Goal: Navigation & Orientation: Find specific page/section

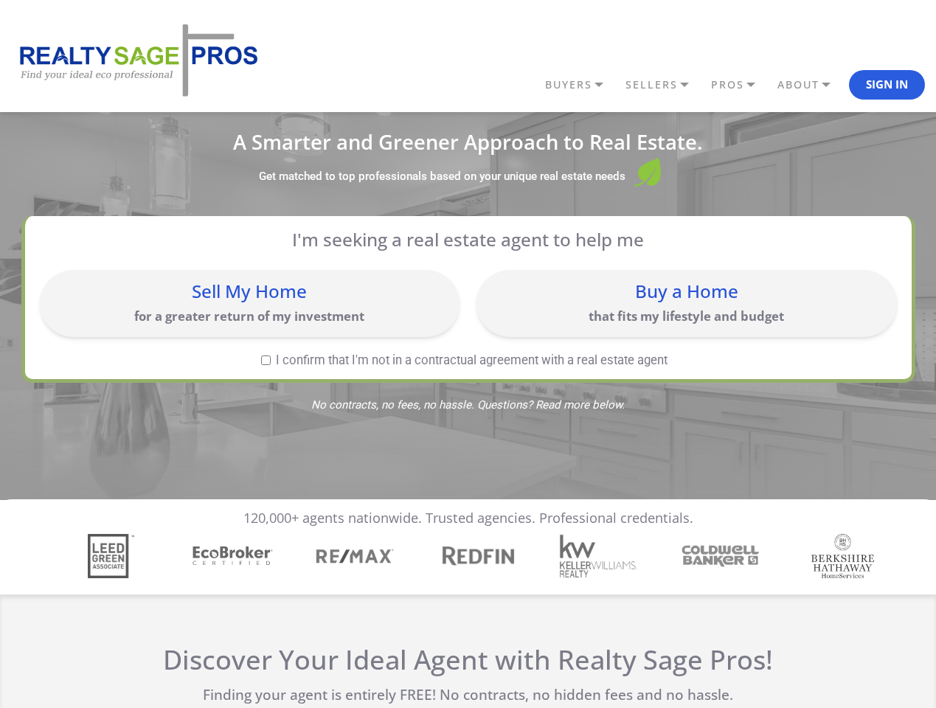
click at [581, 85] on link "BUYERS" at bounding box center [581, 84] width 80 height 25
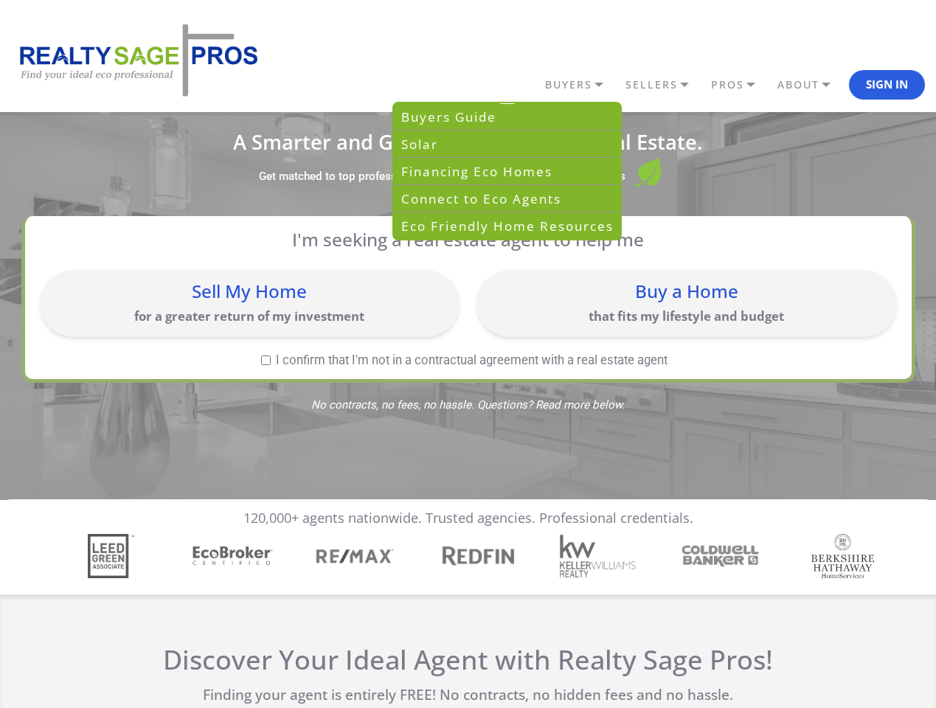
click at [664, 85] on link "SELLERS" at bounding box center [665, 84] width 86 height 25
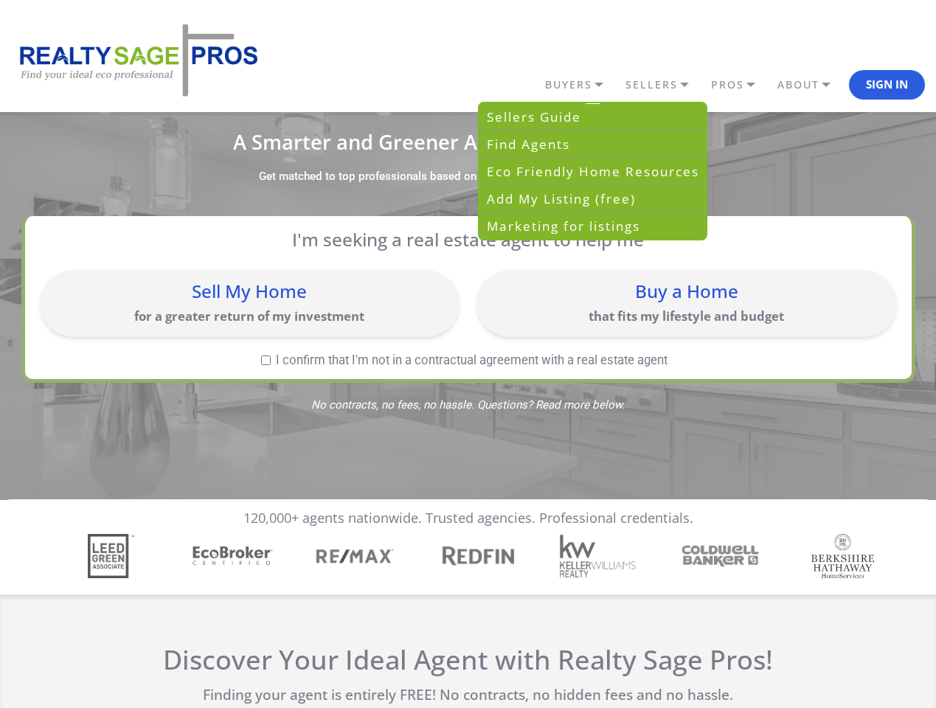
click at [740, 85] on link "PROS" at bounding box center [740, 84] width 66 height 25
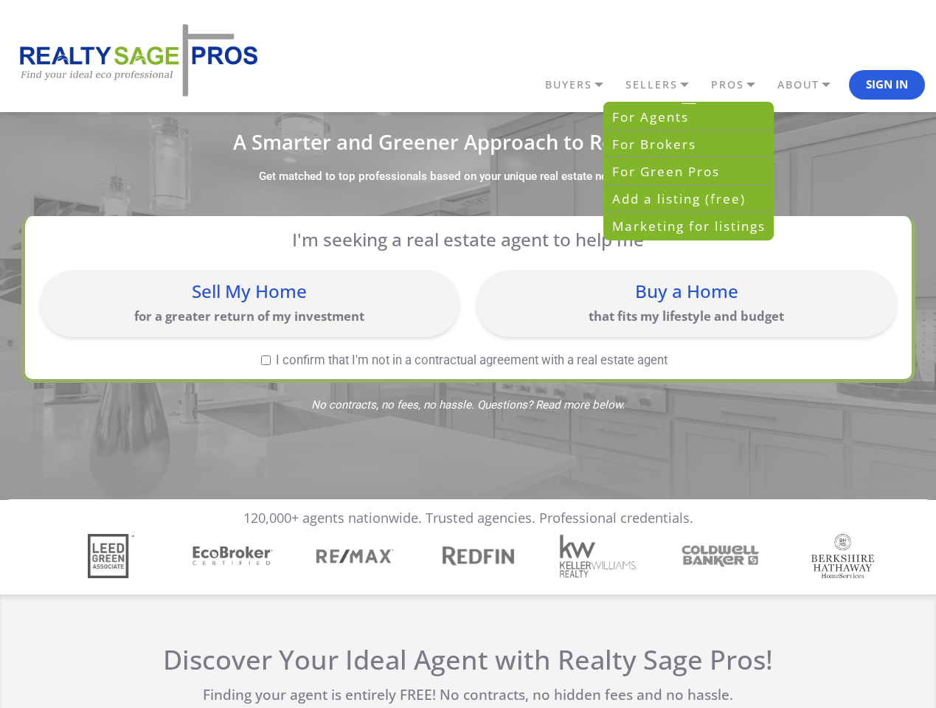
click at [811, 85] on link "ABOUT" at bounding box center [811, 84] width 75 height 25
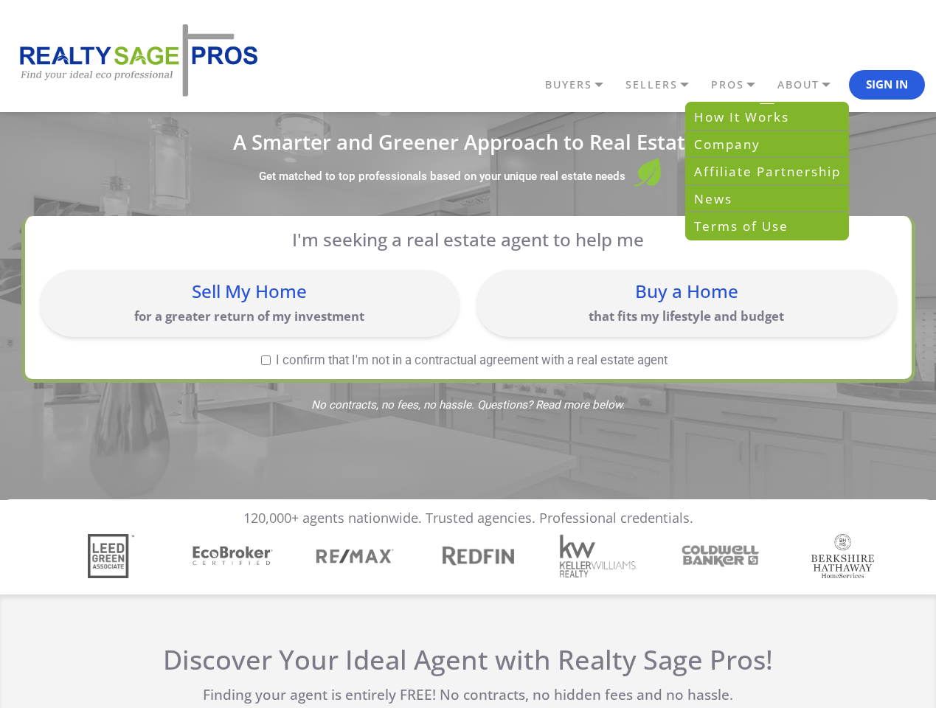
click at [886, 85] on button "Sign In" at bounding box center [887, 84] width 76 height 29
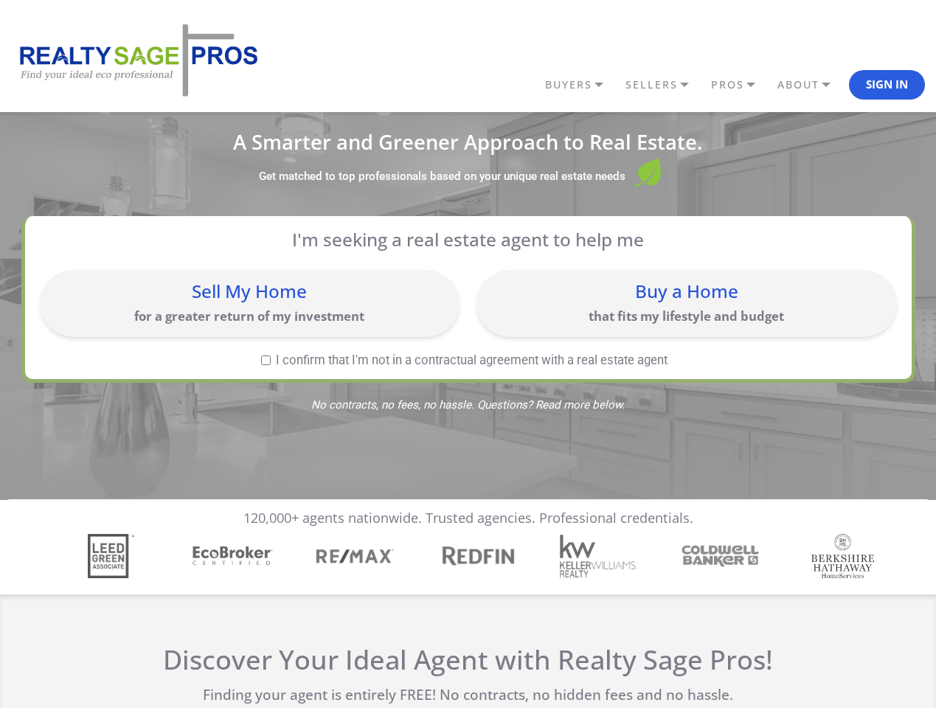
click at [249, 303] on div "Sell My Home for a greater return of my investment" at bounding box center [249, 303] width 405 height 52
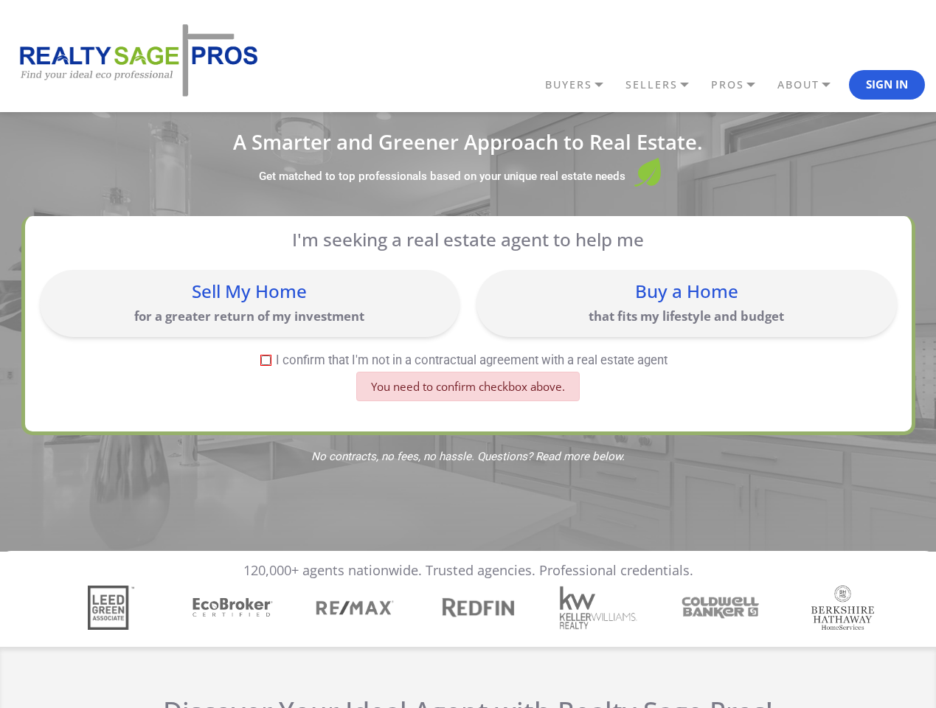
click at [686, 303] on div "Buy a Home that fits my lifestyle and budget" at bounding box center [686, 303] width 405 height 52
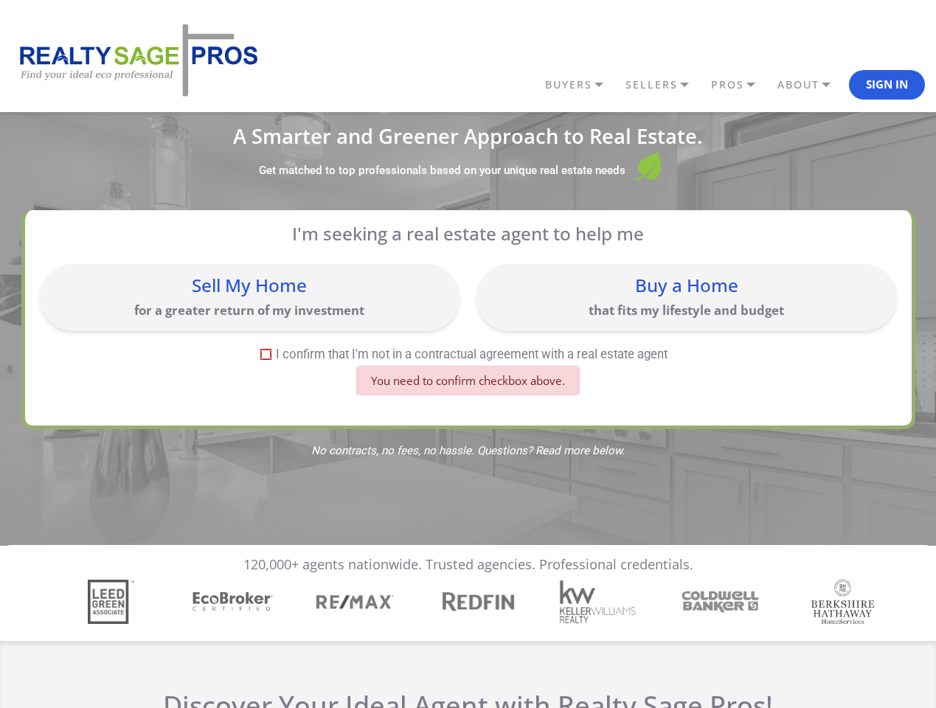
click at [265, 360] on label "I confirm that I'm not in a contractual agreement with a real estate agent" at bounding box center [465, 354] width 850 height 13
click at [265, 359] on input "I confirm that I'm not in a contractual agreement with a real estate agent" at bounding box center [266, 355] width 10 height 10
checkbox input "true"
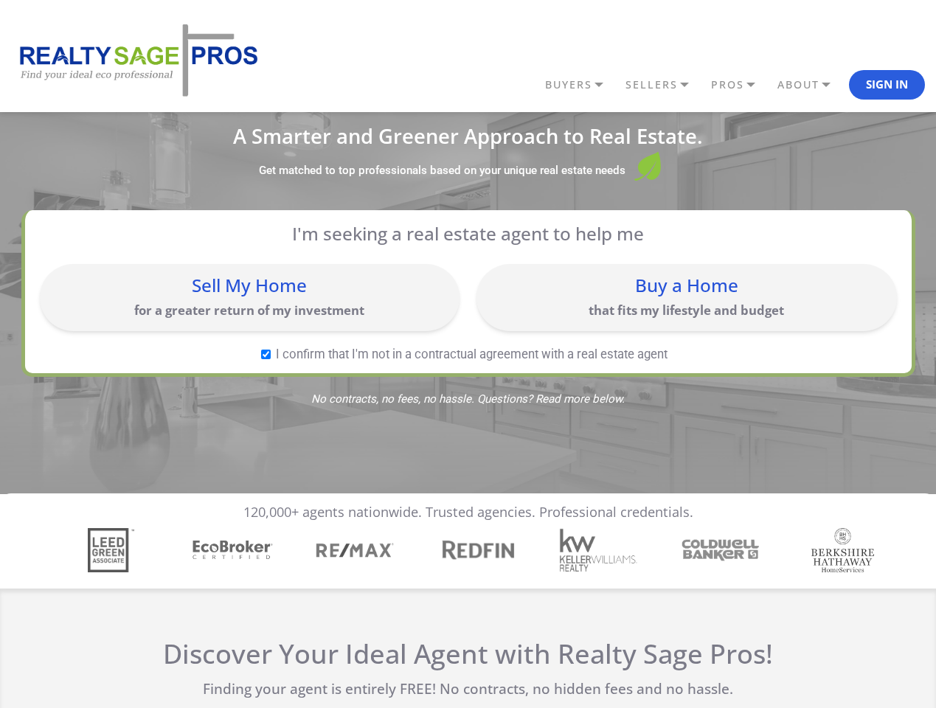
click at [468, 556] on img "4 / 7" at bounding box center [476, 549] width 85 height 27
